Goal: Check status: Check status

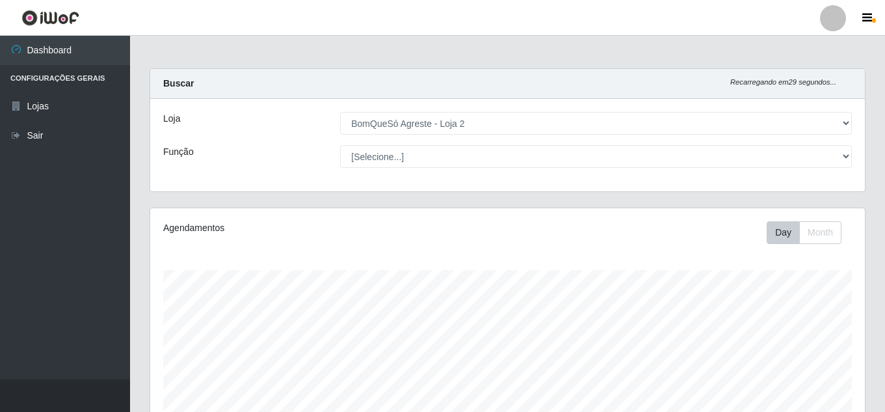
select select "214"
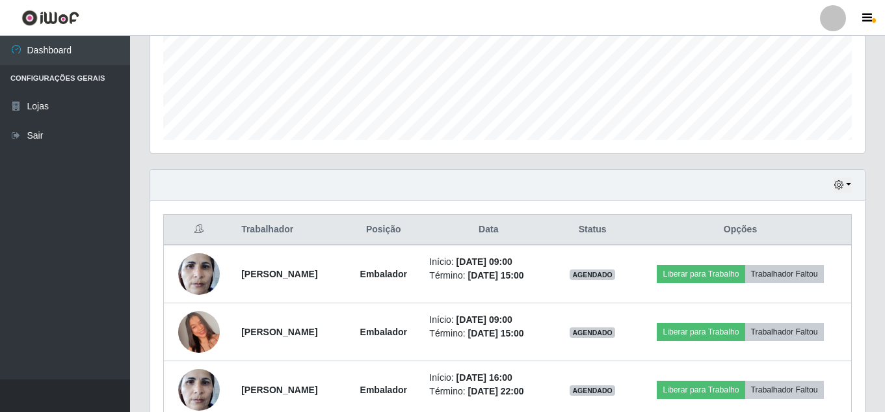
scroll to position [390, 0]
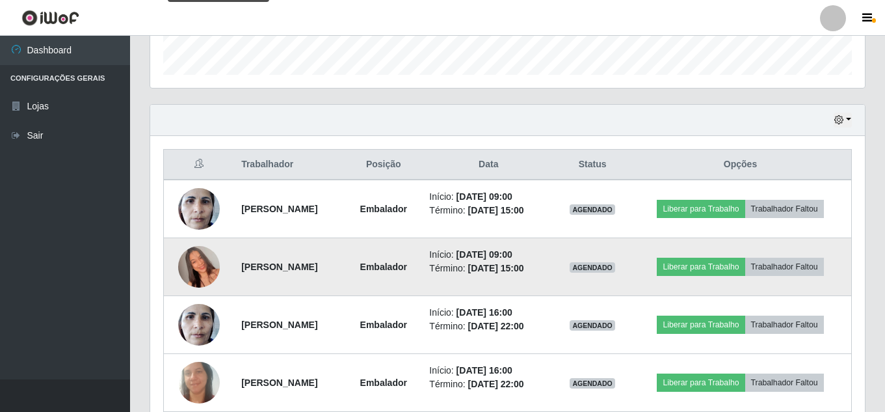
click at [199, 266] on img at bounding box center [199, 267] width 42 height 74
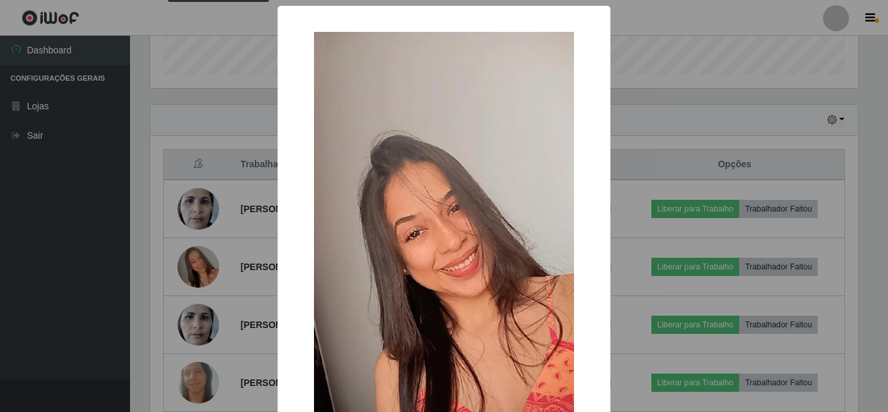
click at [728, 55] on div "× OK Cancel" at bounding box center [444, 206] width 888 height 412
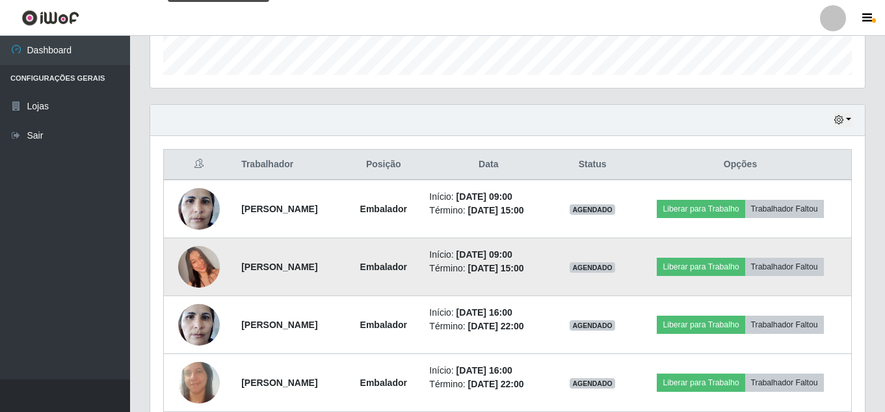
scroll to position [510, 0]
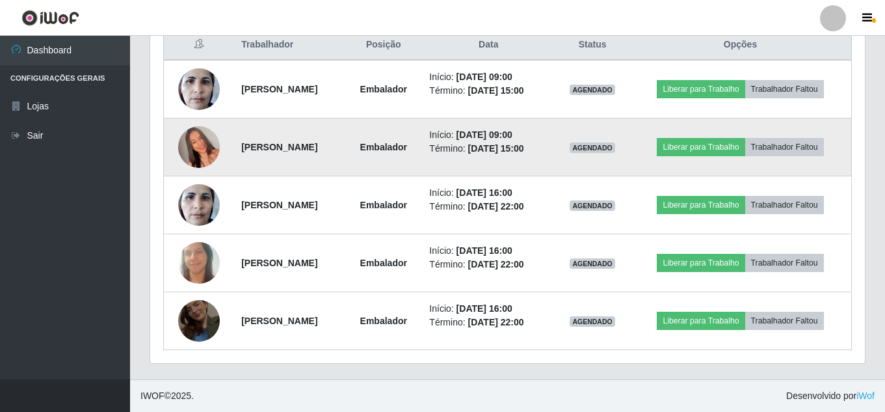
click at [200, 137] on img at bounding box center [199, 147] width 42 height 74
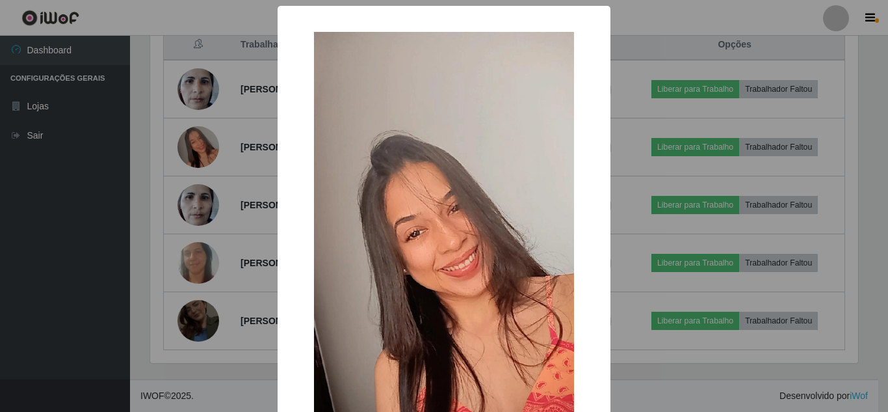
click at [703, 31] on div "× OK Cancel" at bounding box center [444, 206] width 888 height 412
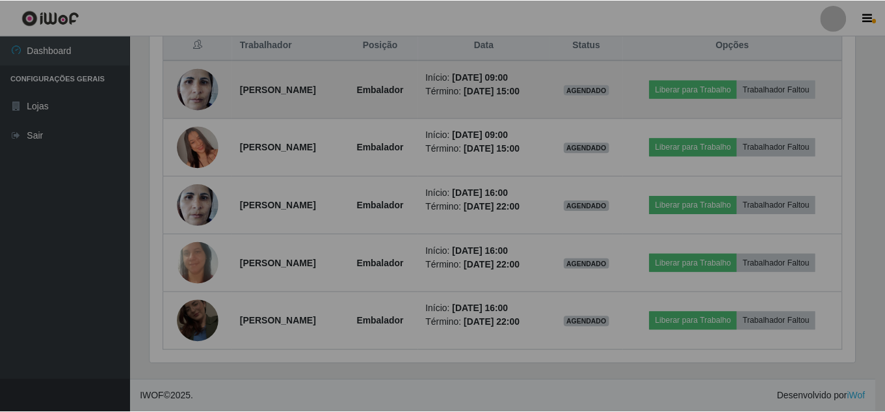
scroll to position [270, 715]
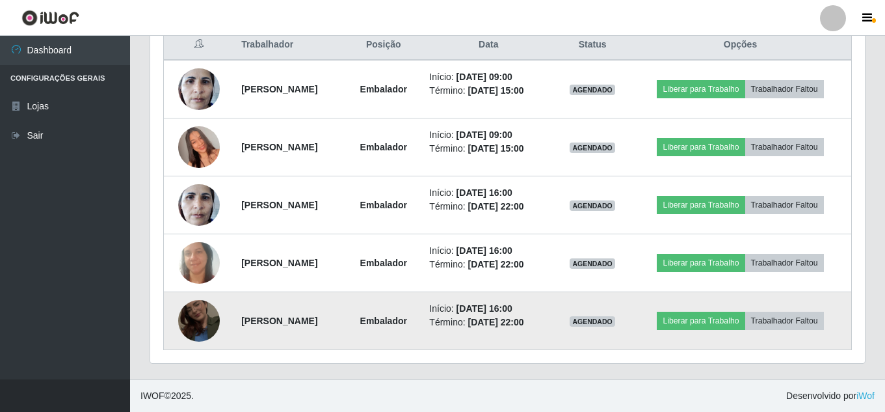
click at [192, 318] on img at bounding box center [199, 321] width 42 height 74
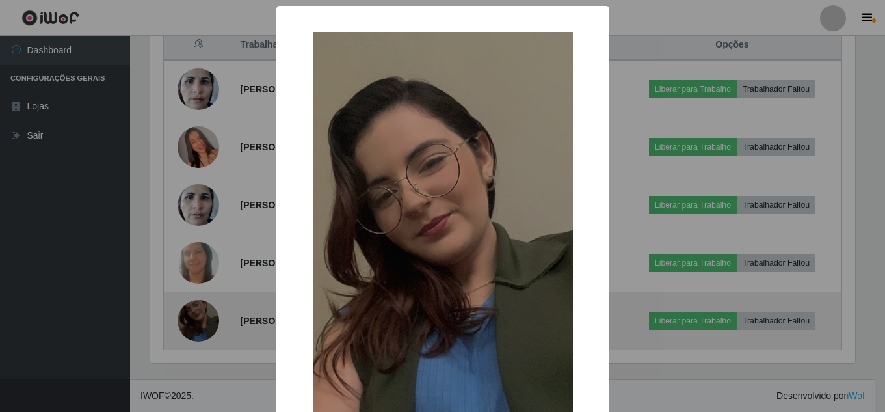
scroll to position [270, 708]
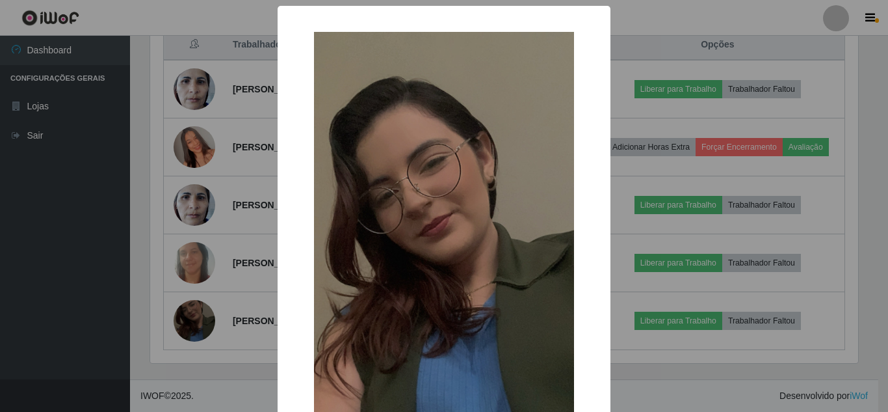
click at [654, 28] on div "× OK Cancel" at bounding box center [444, 206] width 888 height 412
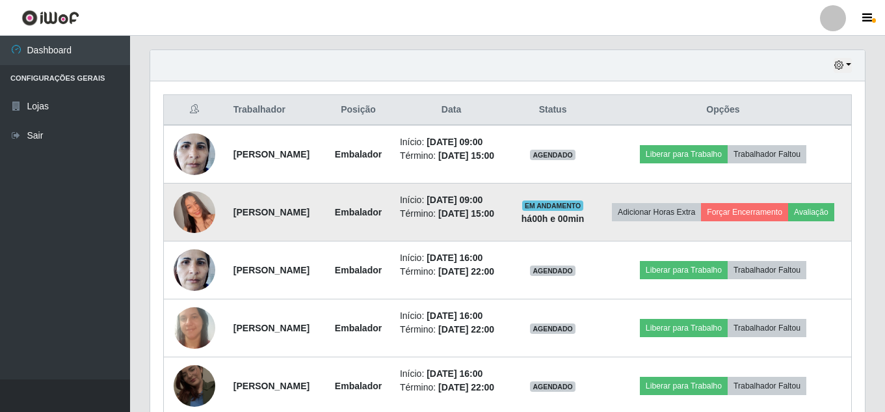
scroll to position [315, 0]
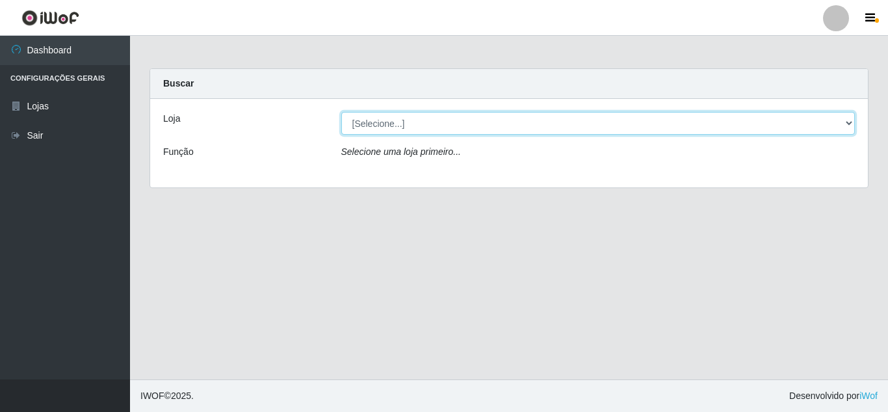
click at [669, 119] on select "[Selecione...] BomQueSó Agreste - Loja 2" at bounding box center [598, 123] width 514 height 23
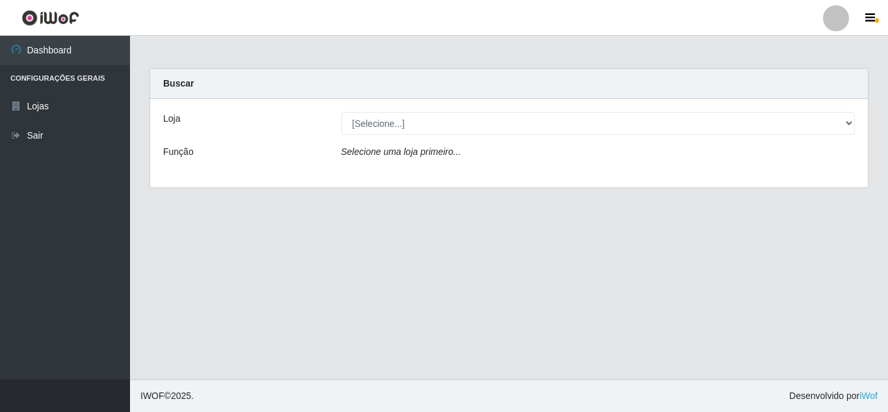
click at [564, 136] on div "Loja [Selecione...] BomQueSó Agreste - Loja 2 Função Selecione uma loja primeir…" at bounding box center [509, 143] width 718 height 88
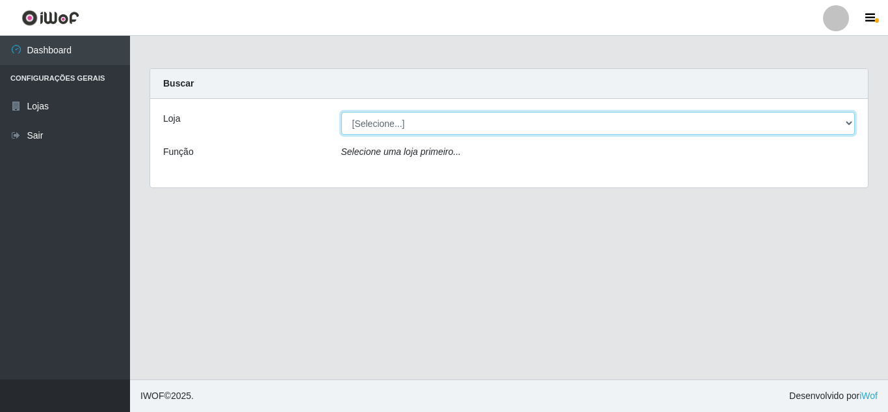
click at [570, 131] on select "[Selecione...] BomQueSó Agreste - Loja 2" at bounding box center [598, 123] width 514 height 23
select select "214"
click at [341, 112] on select "[Selecione...] BomQueSó Agreste - Loja 2" at bounding box center [598, 123] width 514 height 23
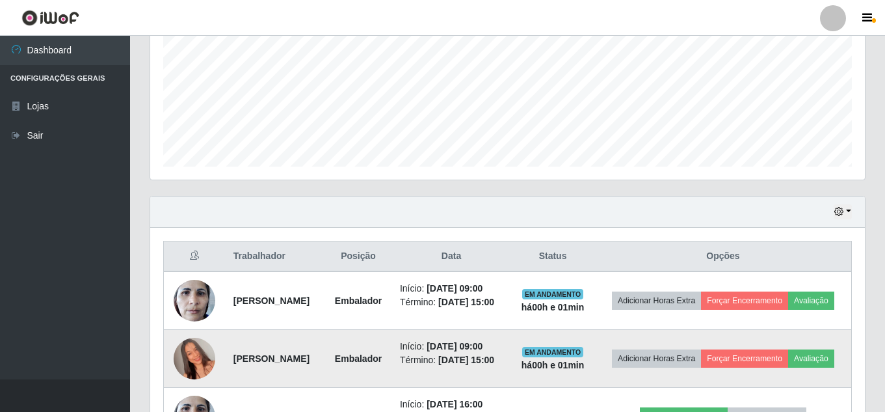
scroll to position [233, 0]
